Goal: Task Accomplishment & Management: Use online tool/utility

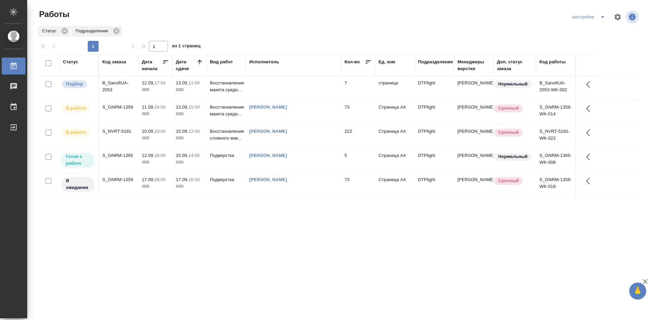
click at [120, 155] on div "S_GNRM-1365" at bounding box center [118, 155] width 33 height 7
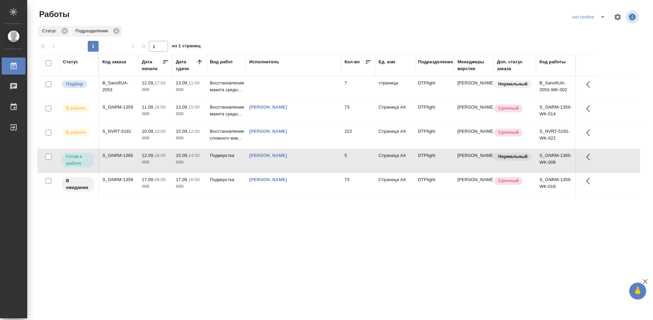
click at [120, 155] on div "S_GNRM-1365" at bounding box center [118, 155] width 33 height 7
click at [124, 105] on div "S_GNRM-1359" at bounding box center [118, 107] width 33 height 7
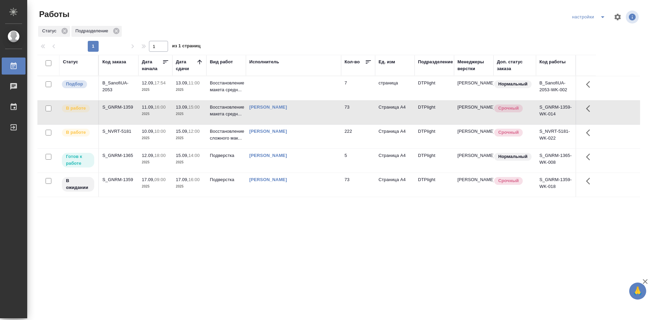
click at [124, 105] on div "S_GNRM-1359" at bounding box center [118, 107] width 33 height 7
click at [123, 106] on div "S_GNRM-1359" at bounding box center [118, 107] width 33 height 7
click at [124, 106] on div "S_GNRM-1359" at bounding box center [118, 107] width 33 height 7
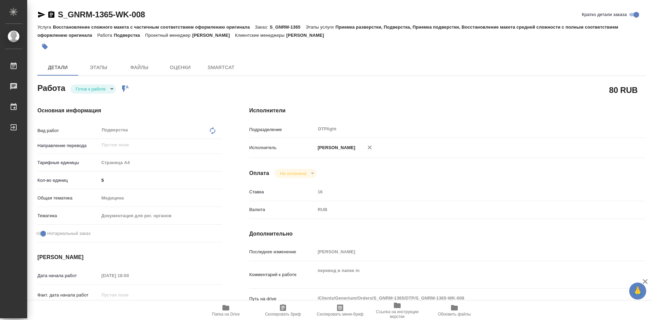
type textarea "x"
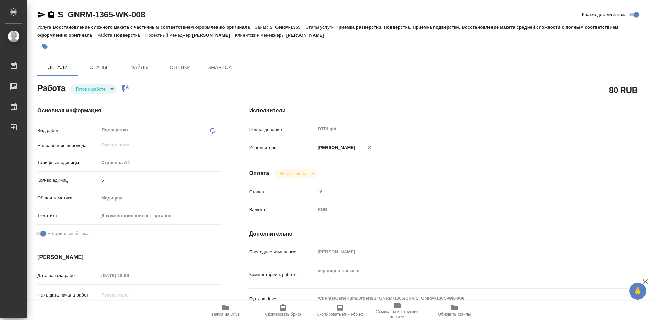
type textarea "x"
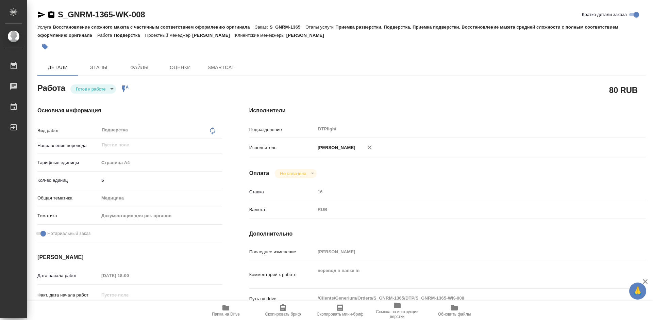
type textarea "x"
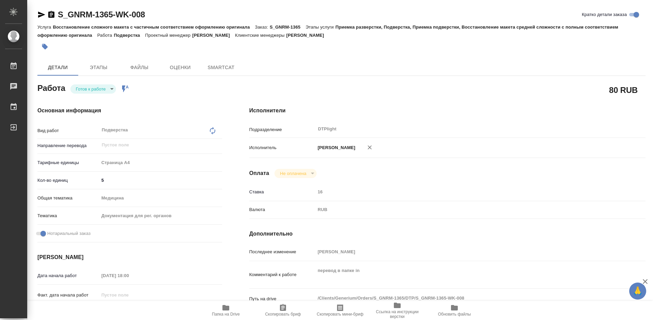
type textarea "x"
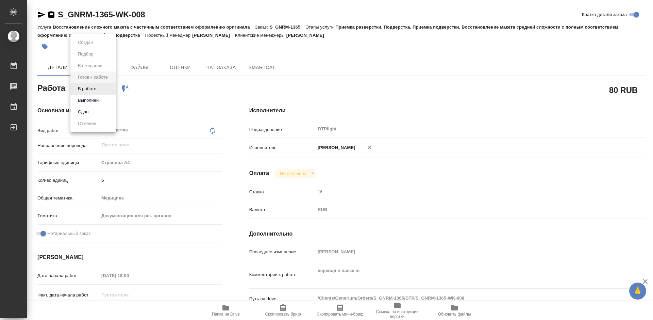
click at [100, 89] on body "🙏 .cls-1 fill:#fff; AWATERA Tretyakova Mariya Работы Чаты График Выйти S_GNRM-1…" at bounding box center [326, 160] width 653 height 320
click at [100, 88] on li "В работе" at bounding box center [93, 89] width 46 height 12
type textarea "x"
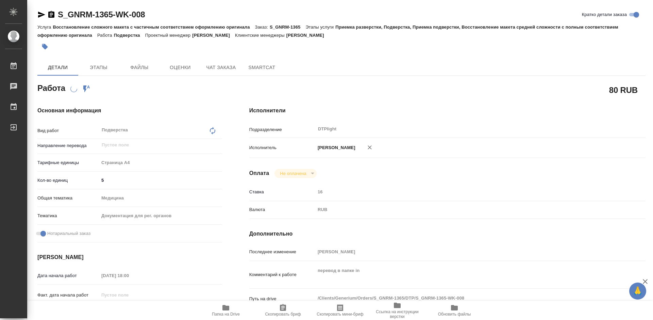
type textarea "x"
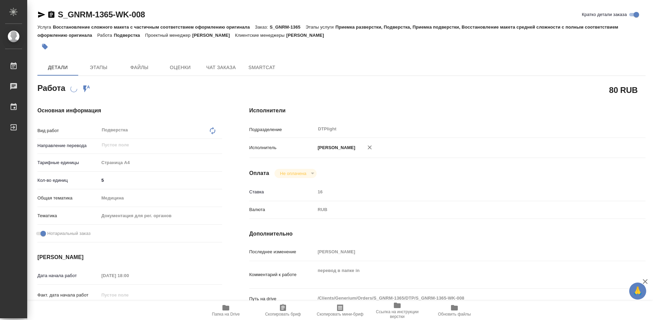
type textarea "x"
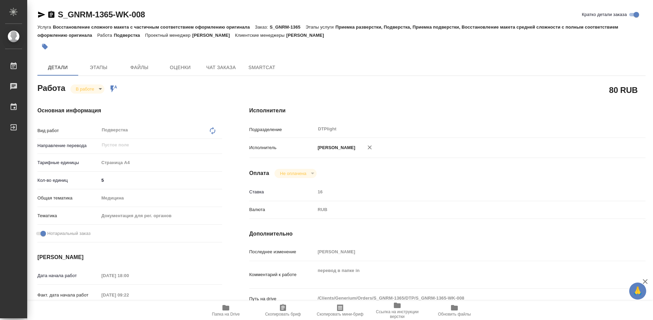
type textarea "x"
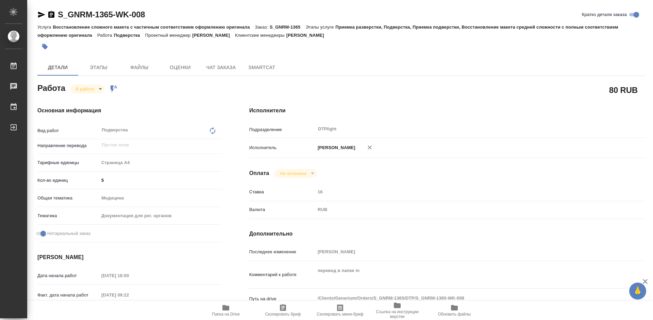
type textarea "x"
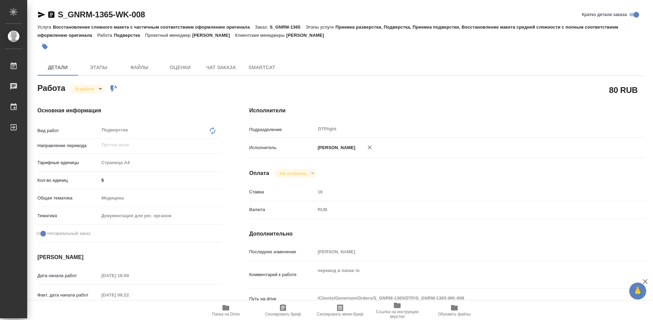
type textarea "x"
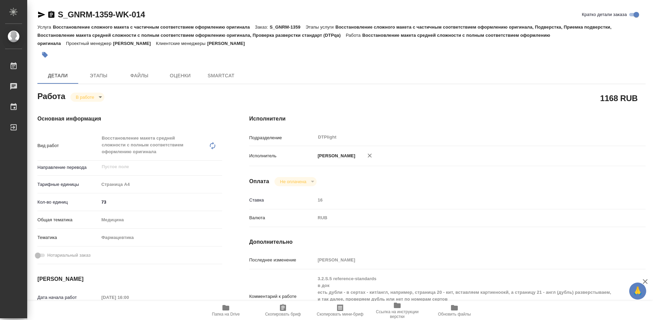
type textarea "x"
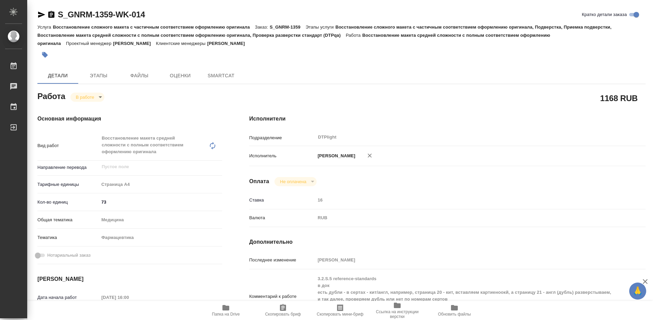
type textarea "x"
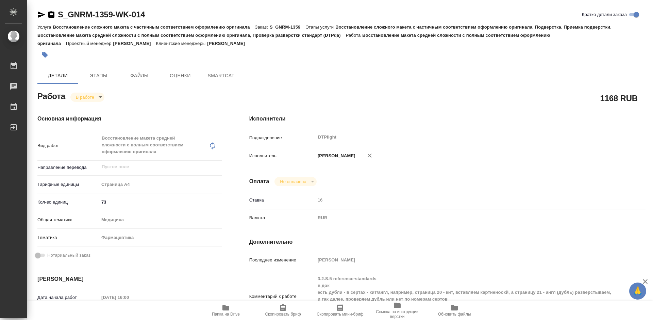
type textarea "x"
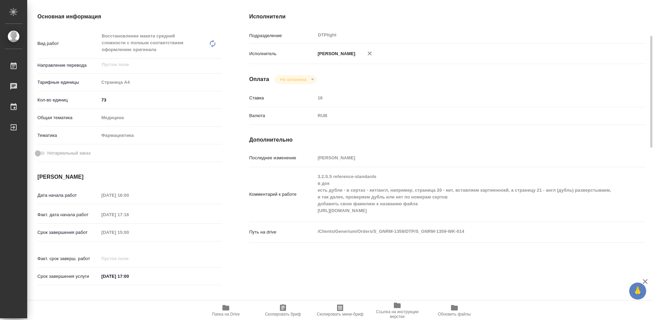
type textarea "x"
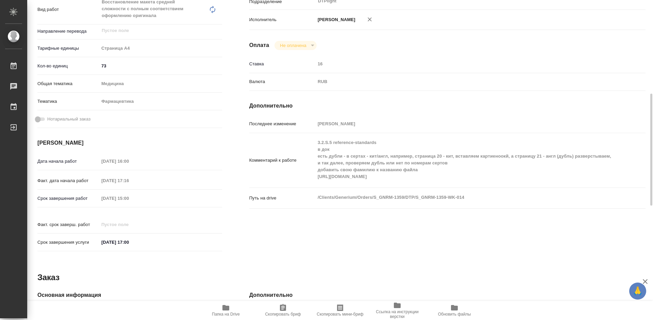
scroll to position [170, 0]
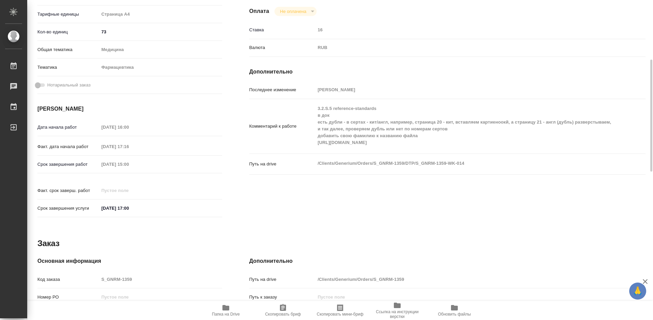
type textarea "x"
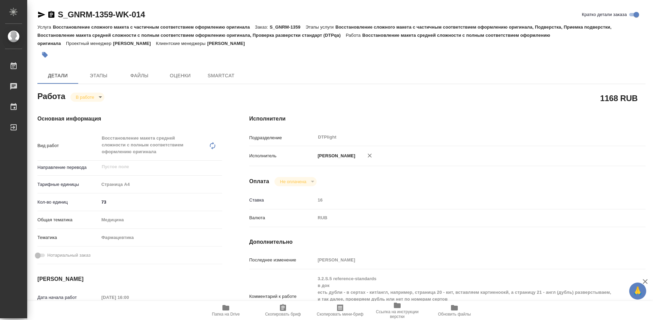
type textarea "x"
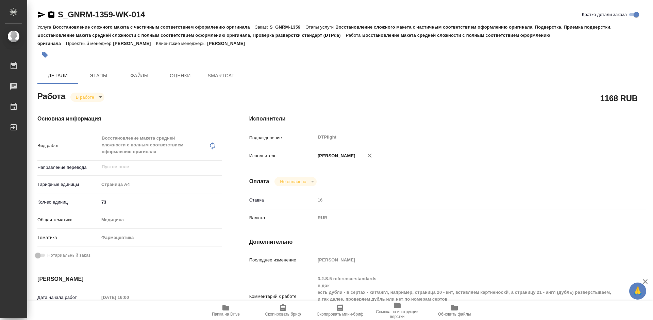
type textarea "x"
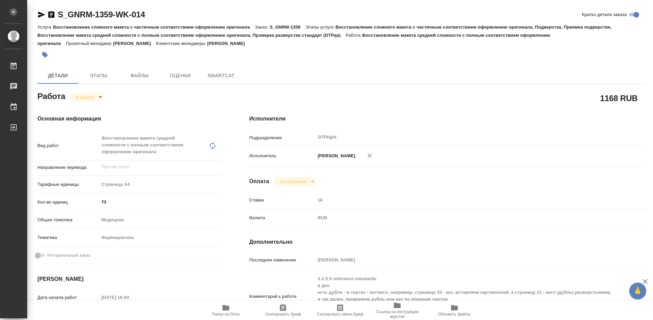
type textarea "x"
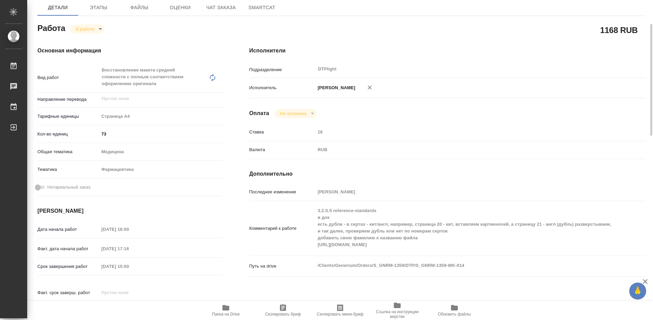
type textarea "x"
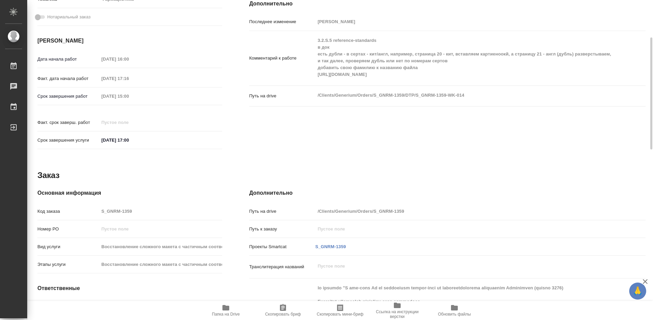
type textarea "x"
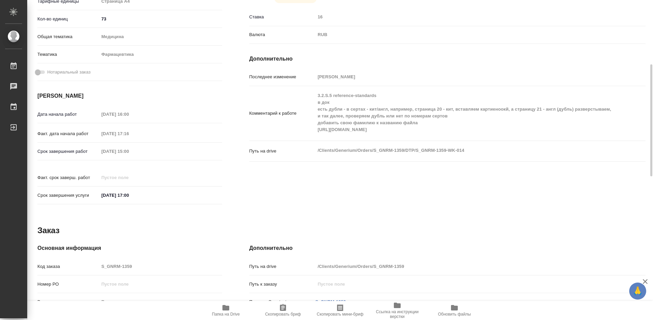
scroll to position [149, 0]
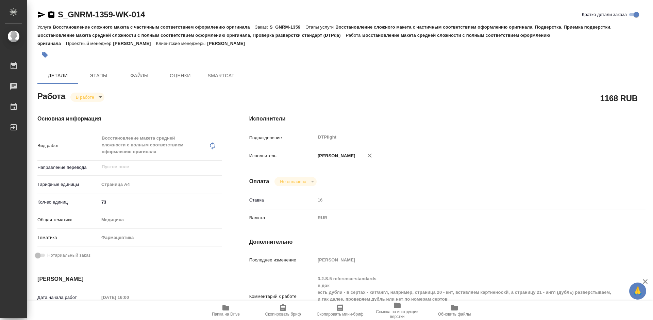
type textarea "x"
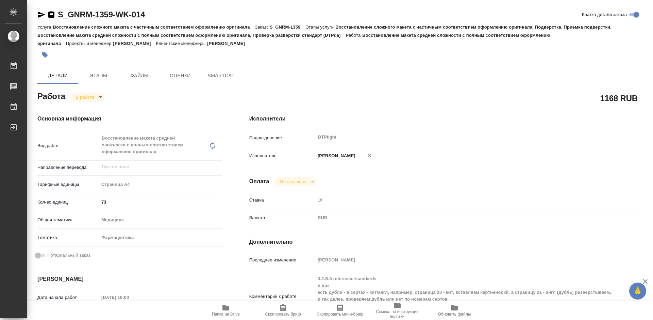
type textarea "x"
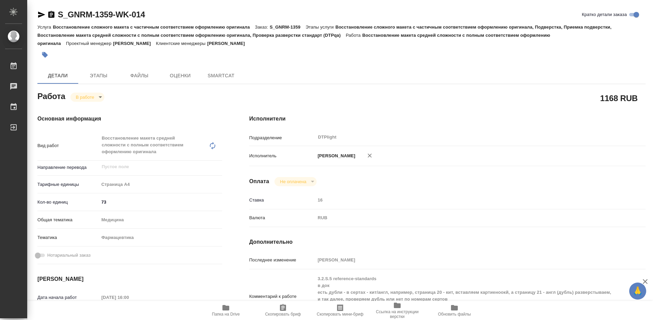
type textarea "x"
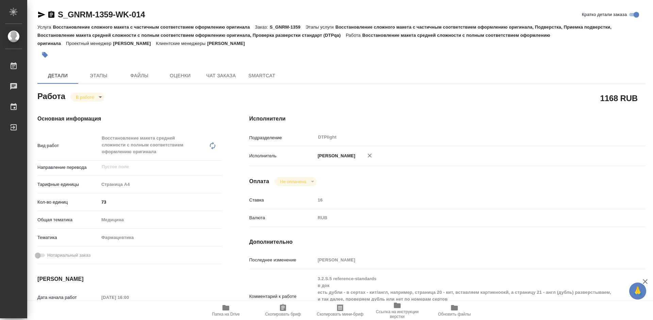
type textarea "x"
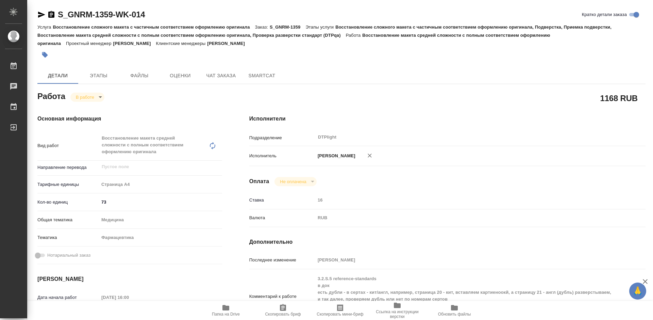
click at [153, 13] on div "S_GNRM-1359-WK-014 [PERSON_NAME] детали заказа" at bounding box center [341, 14] width 608 height 11
type textarea "x"
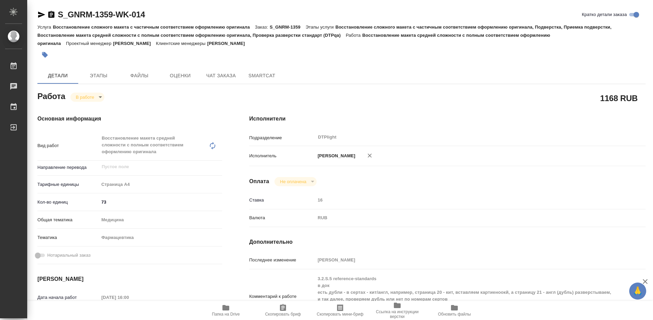
type textarea "x"
click at [151, 14] on div "S_GNRM-1359-WK-014 [PERSON_NAME] детали заказа" at bounding box center [341, 14] width 608 height 11
drag, startPoint x: 149, startPoint y: 16, endPoint x: 50, endPoint y: 16, distance: 98.6
click at [50, 16] on div "S_GNRM-1359-WK-014 [PERSON_NAME] детали заказа" at bounding box center [341, 14] width 608 height 11
copy link "S_GNRM-1359-WK-014"
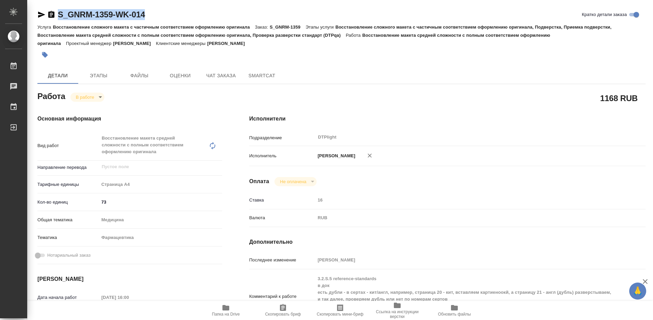
click at [40, 15] on icon "button" at bounding box center [41, 15] width 8 height 8
copy link "S_GNRM-1359-WK-014"
